Goal: Transaction & Acquisition: Purchase product/service

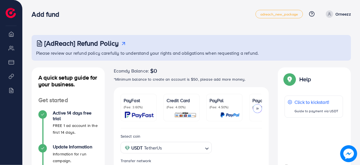
click at [181, 109] on p "(Fee: 4.00%)" at bounding box center [182, 107] width 30 height 5
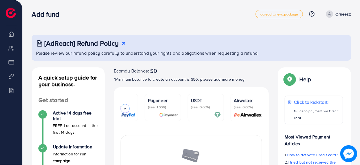
scroll to position [0, 109]
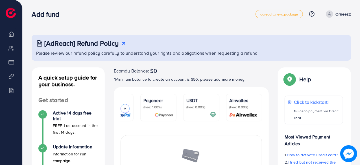
click at [208, 108] on p "(Fee: 0.00%)" at bounding box center [201, 107] width 30 height 5
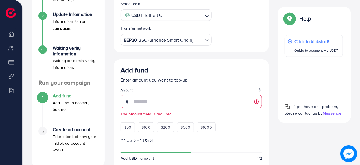
scroll to position [120, 0]
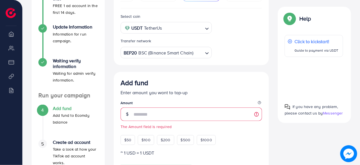
click at [179, 59] on div "Select coin USDT TetherUs Loading... Transfer network BEP20 BSC (Binance Smart …" at bounding box center [191, 36] width 155 height 57
click at [182, 55] on div "BEP20 BSC (Binance Smart Chain)" at bounding box center [163, 52] width 81 height 10
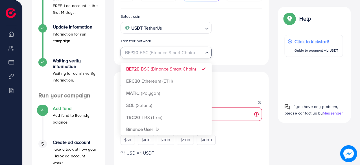
click at [176, 64] on div "Select coin USDT TetherUs Loading... Transfer network BEP20 BSC (Binance Smart …" at bounding box center [191, 36] width 155 height 57
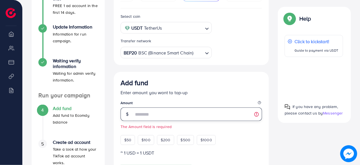
click at [143, 116] on input "number" at bounding box center [198, 115] width 129 height 14
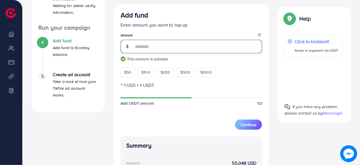
scroll to position [187, 0]
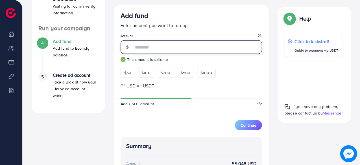
type input "*"
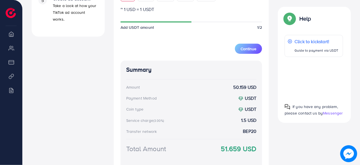
scroll to position [262, 0]
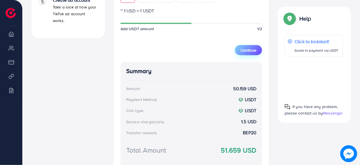
type input "**"
click at [246, 51] on span "Continue" at bounding box center [249, 50] width 16 height 6
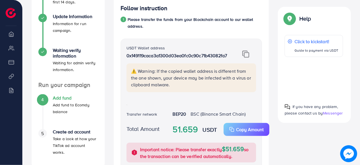
scroll to position [130, 0]
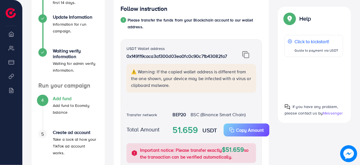
click at [245, 56] on img at bounding box center [245, 54] width 7 height 7
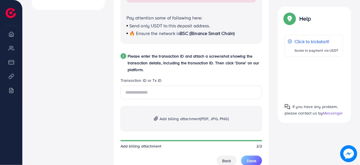
scroll to position [291, 0]
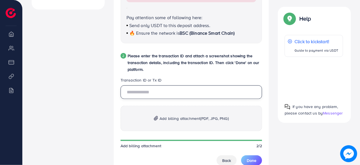
click at [174, 96] on input "text" at bounding box center [192, 93] width 142 height 14
click at [159, 92] on input "text" at bounding box center [192, 93] width 142 height 14
type input "*********"
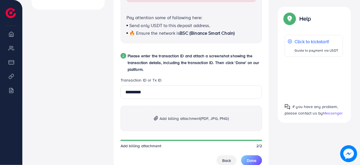
click at [181, 115] on span "Add billing attachment (PDF, JPG, PNG)" at bounding box center [194, 118] width 69 height 7
click at [180, 117] on span "Add billing attachment (PDF, JPG, PNG)" at bounding box center [194, 118] width 69 height 7
click at [196, 114] on p "Add billing attachment (PDF, JPG, PNG)" at bounding box center [192, 118] width 142 height 25
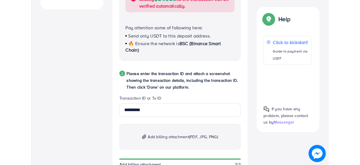
scroll to position [291, 0]
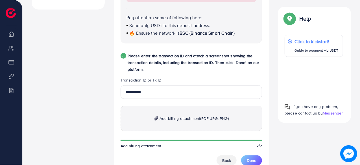
click at [200, 118] on span "(PDF, JPG, PNG)" at bounding box center [214, 119] width 28 height 6
click at [183, 119] on span "Add billing attachment (PDF, JPG, PNG)" at bounding box center [194, 118] width 69 height 7
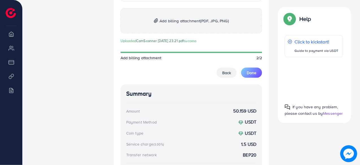
scroll to position [389, 0]
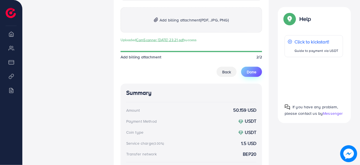
click at [253, 74] on span "Done" at bounding box center [252, 72] width 10 height 6
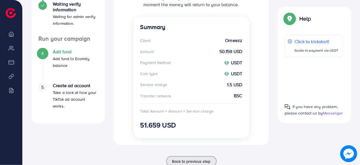
scroll to position [177, 0]
click at [161, 93] on div "Summary Client Orneezz Amount 50.159 USD Payment Method USDT Coin type USDT Ser…" at bounding box center [192, 77] width 116 height 121
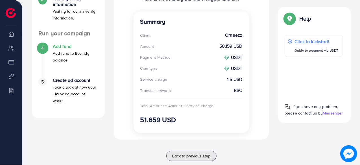
scroll to position [182, 0]
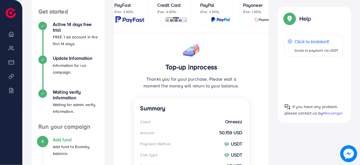
scroll to position [188, 0]
